Goal: Task Accomplishment & Management: Manage account settings

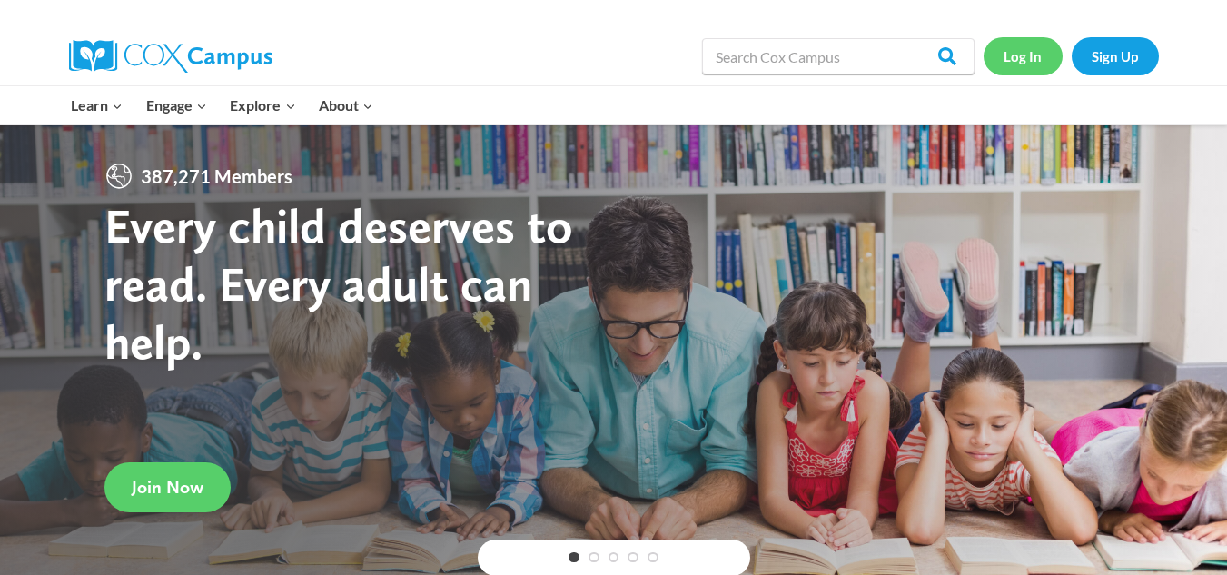
click at [1025, 60] on link "Log In" at bounding box center [1023, 55] width 79 height 37
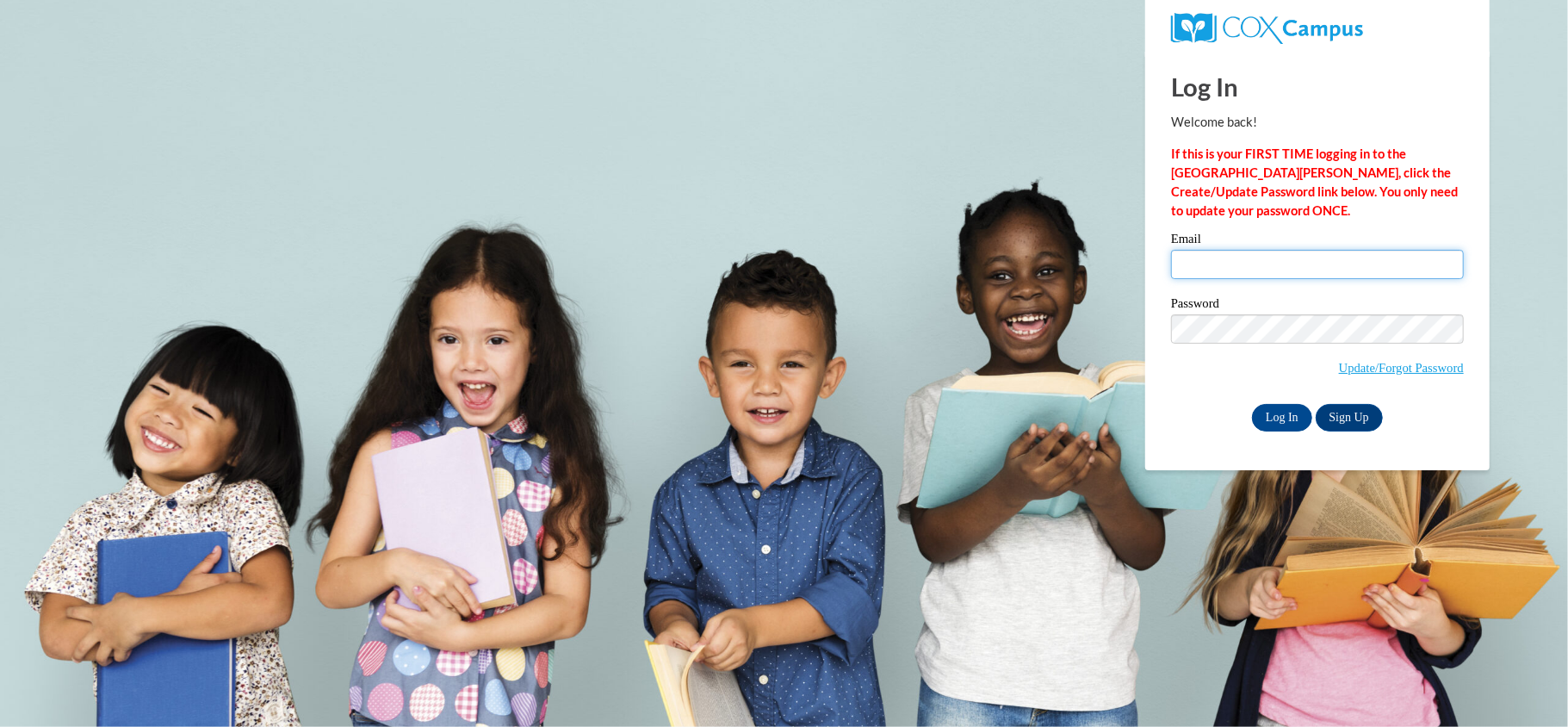
click at [1258, 268] on input "Email" at bounding box center [1317, 264] width 293 height 29
type input "[EMAIL_ADDRESS][DOMAIN_NAME]"
click at [1278, 425] on input "Log In" at bounding box center [1283, 417] width 61 height 27
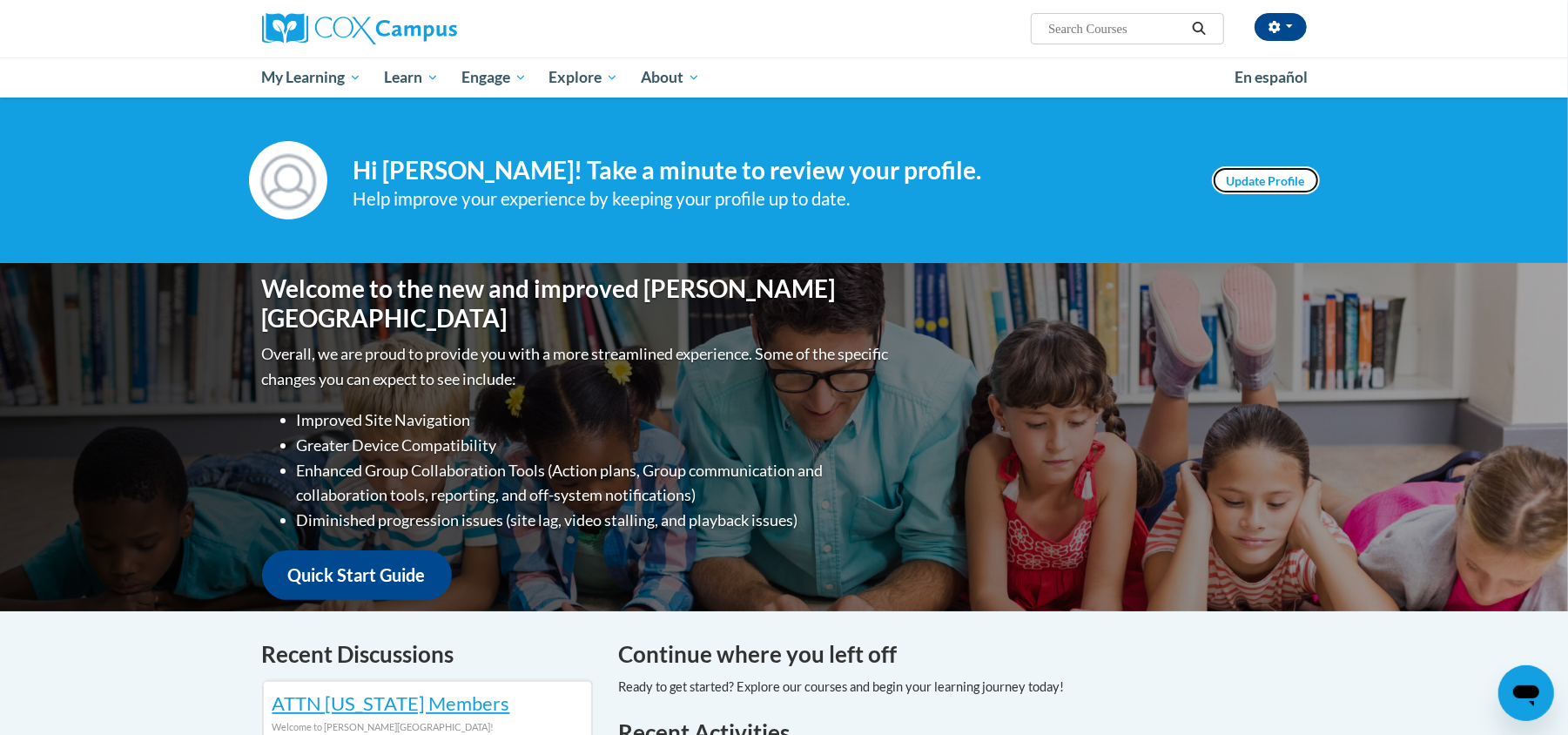
click at [1279, 186] on link "Update Profile" at bounding box center [1265, 179] width 108 height 28
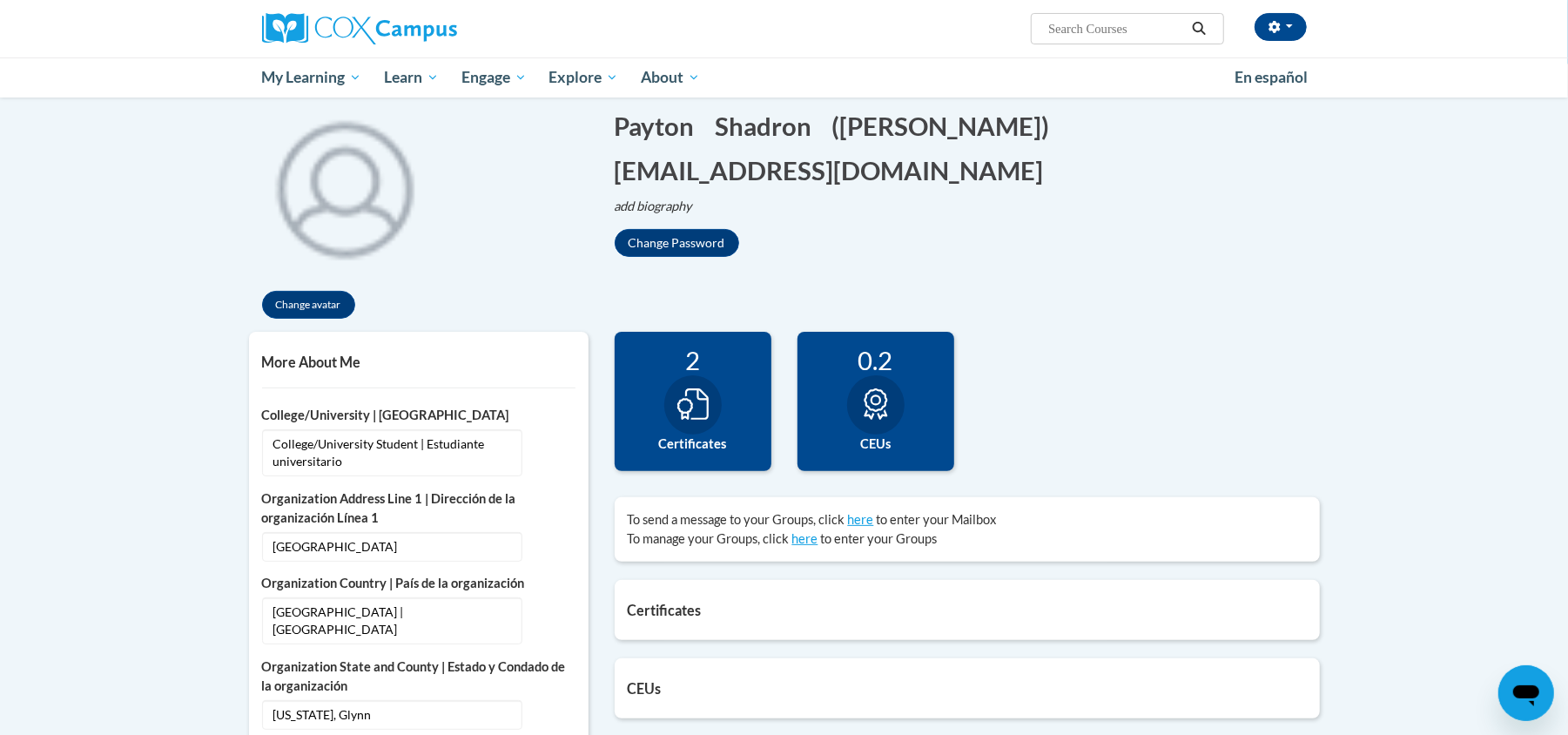
scroll to position [153, 0]
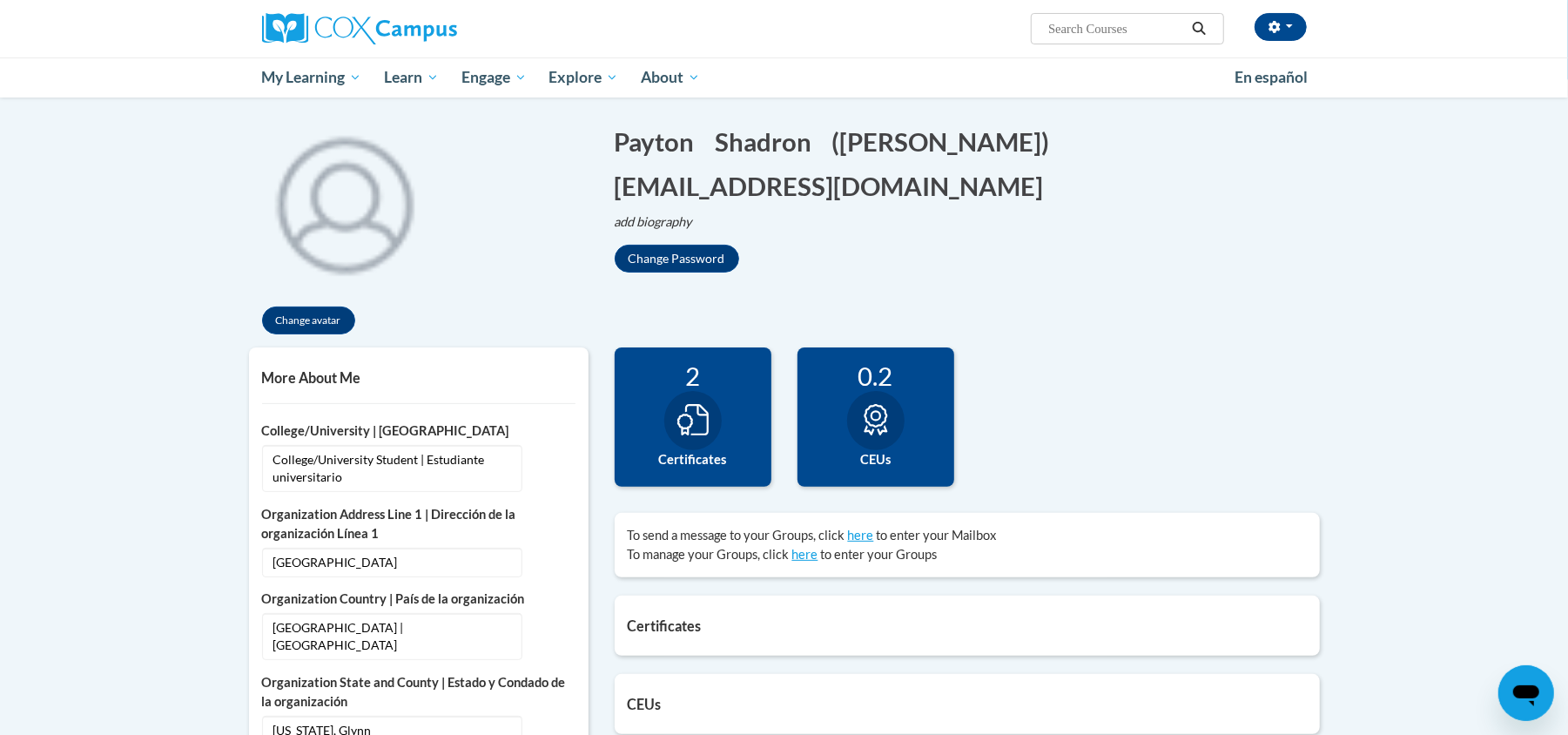
click at [697, 415] on icon at bounding box center [693, 419] width 32 height 32
click at [861, 419] on icon at bounding box center [875, 419] width 32 height 32
click at [275, 320] on button "Change avatar" at bounding box center [308, 320] width 93 height 28
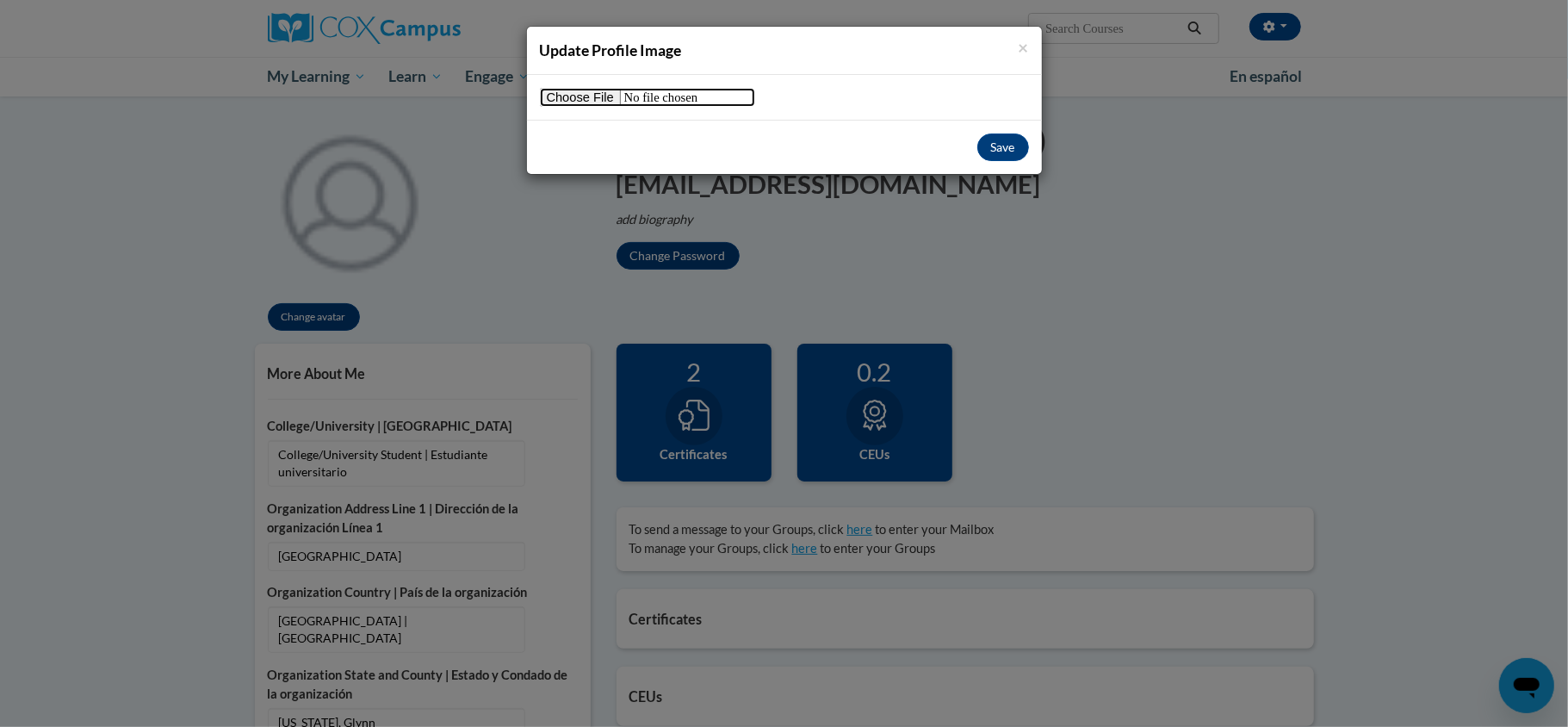
click at [589, 98] on input "file" at bounding box center [647, 98] width 215 height 19
click at [1011, 143] on button "Save" at bounding box center [1003, 147] width 51 height 27
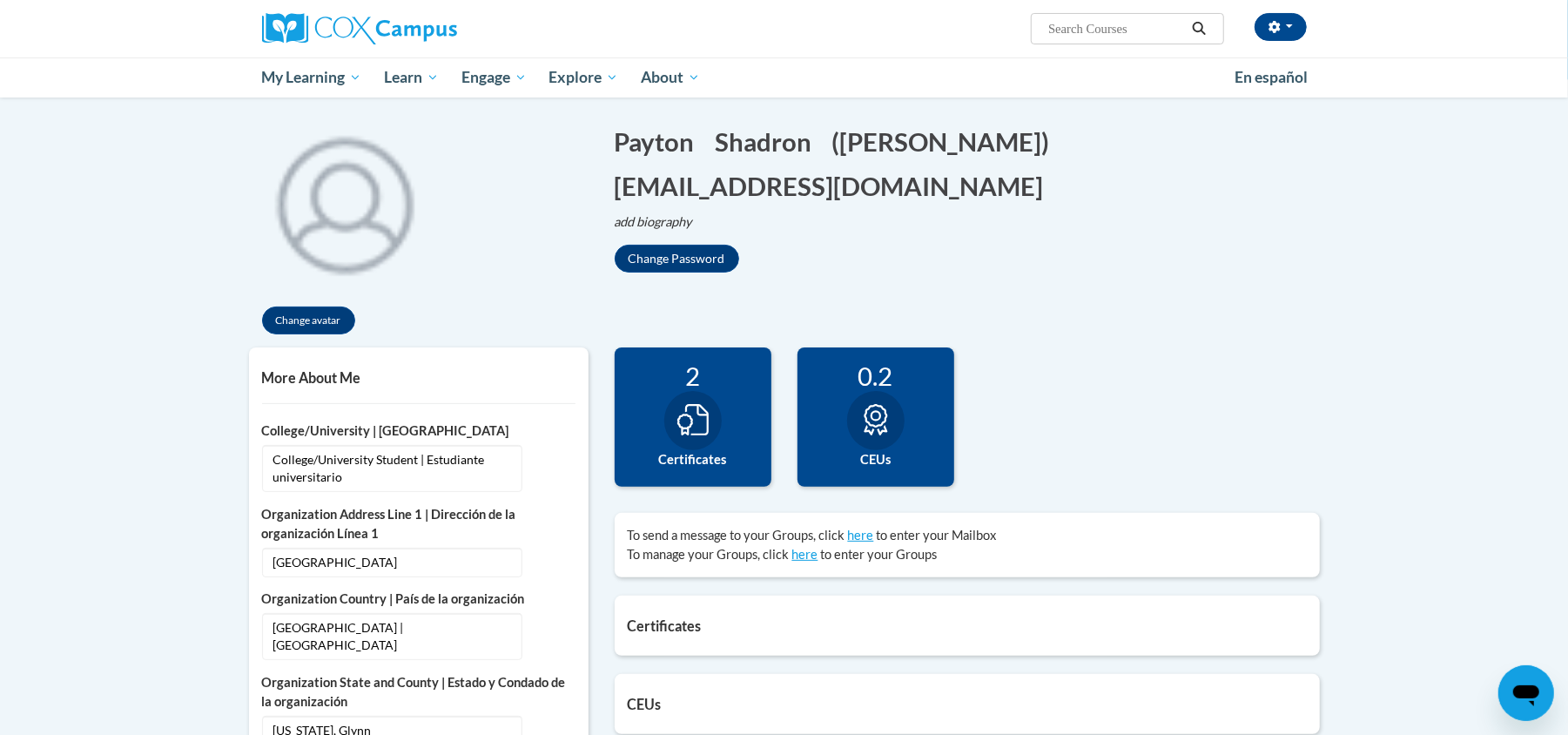
click at [1034, 252] on div "Change Password" at bounding box center [967, 258] width 705 height 28
click at [298, 40] on img at bounding box center [358, 29] width 195 height 32
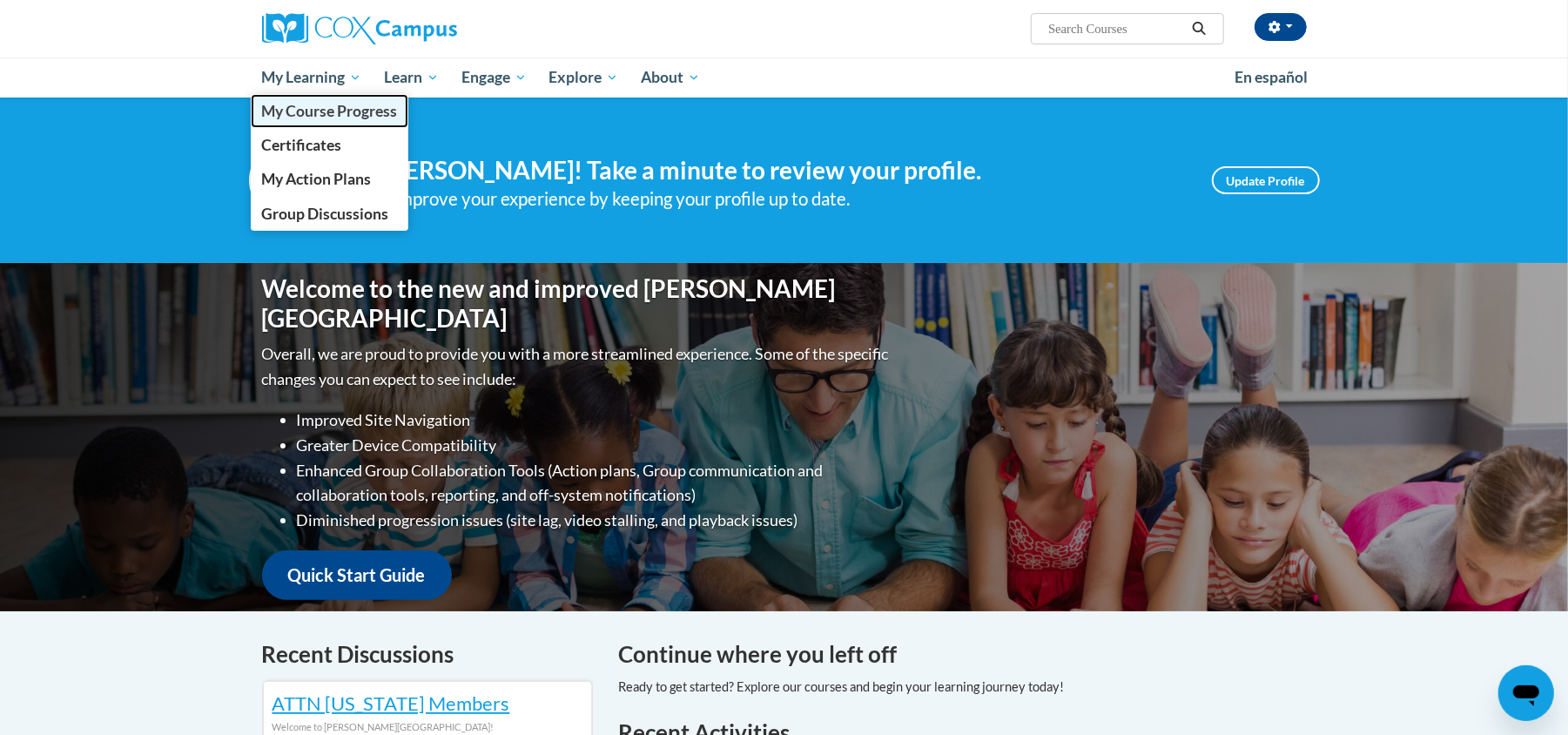
click at [315, 116] on span "My Course Progress" at bounding box center [329, 110] width 136 height 18
